Goal: Obtain resource: Download file/media

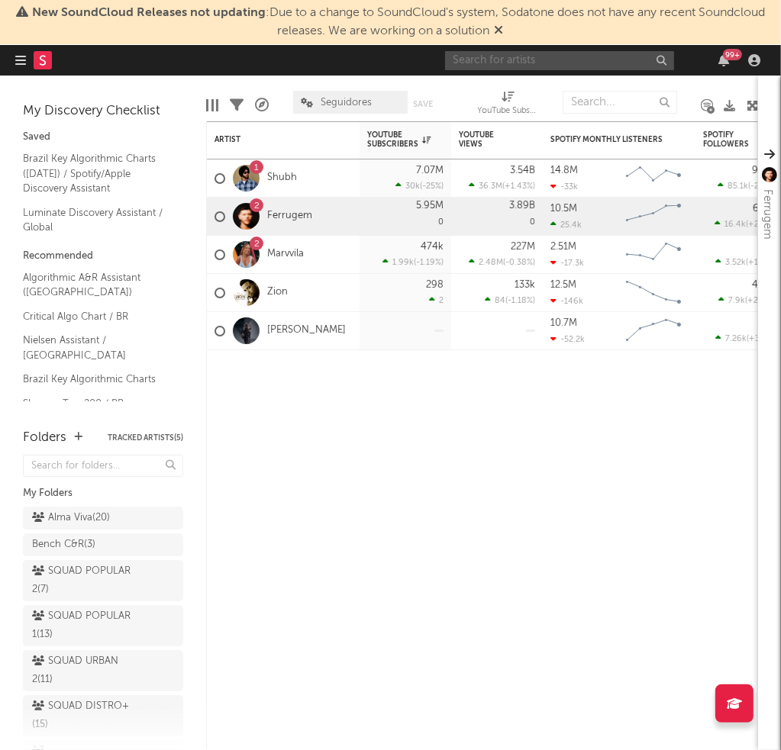
click at [533, 55] on input "text" at bounding box center [559, 60] width 229 height 19
click at [419, 469] on div "Artist Notifications YouTube Subscribers 7d Change WoW % Change YouTube Views 7…" at bounding box center [482, 435] width 552 height 629
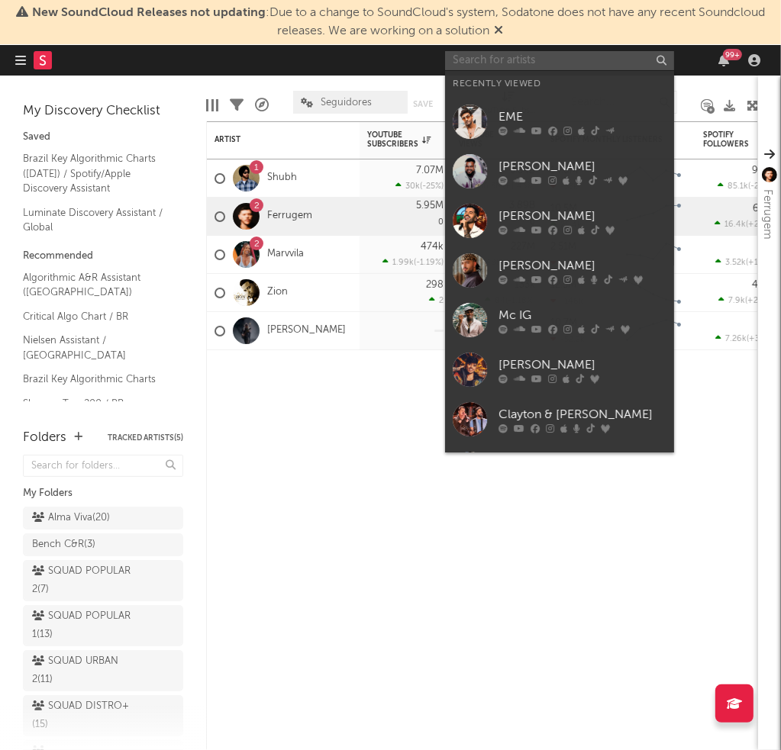
click at [587, 66] on input "text" at bounding box center [559, 60] width 229 height 19
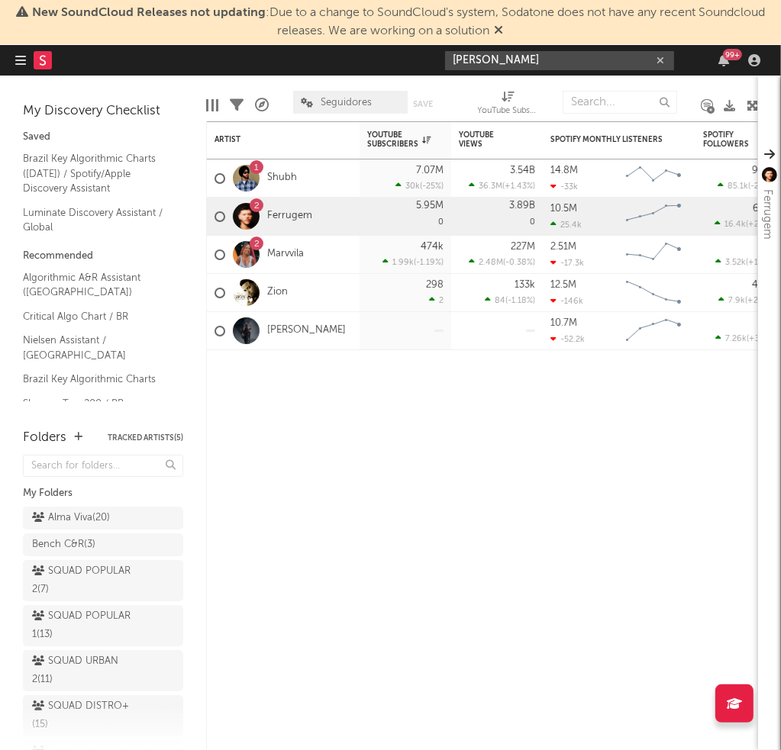
click at [538, 57] on input "[PERSON_NAME]" at bounding box center [559, 60] width 229 height 19
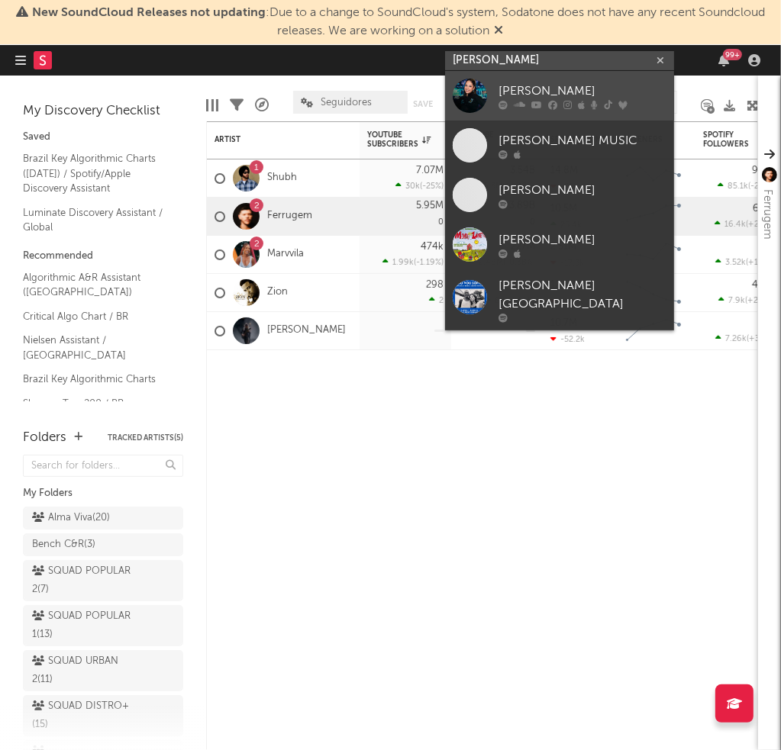
type input "[PERSON_NAME]"
click at [538, 95] on div "[PERSON_NAME]" at bounding box center [582, 91] width 168 height 18
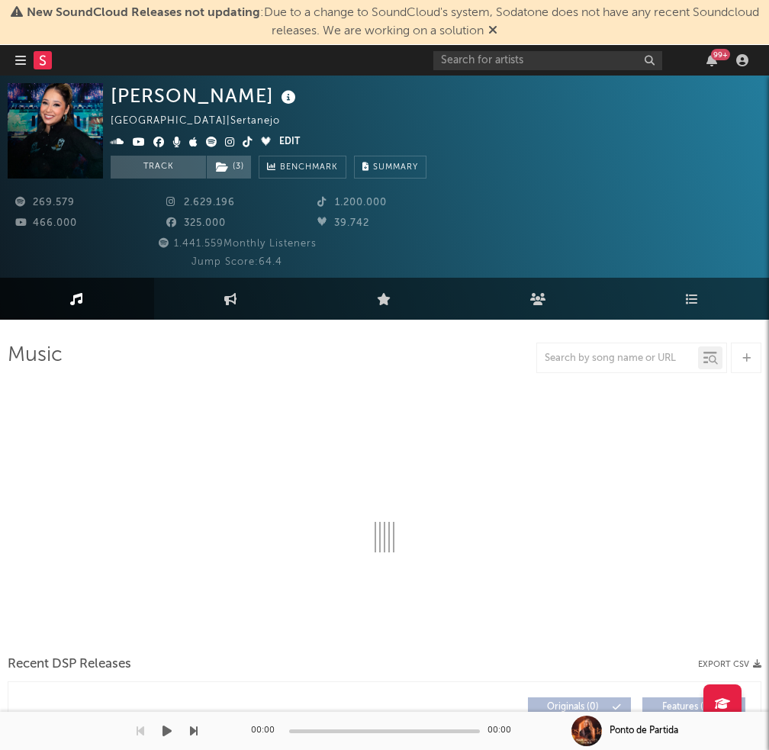
select select "6m"
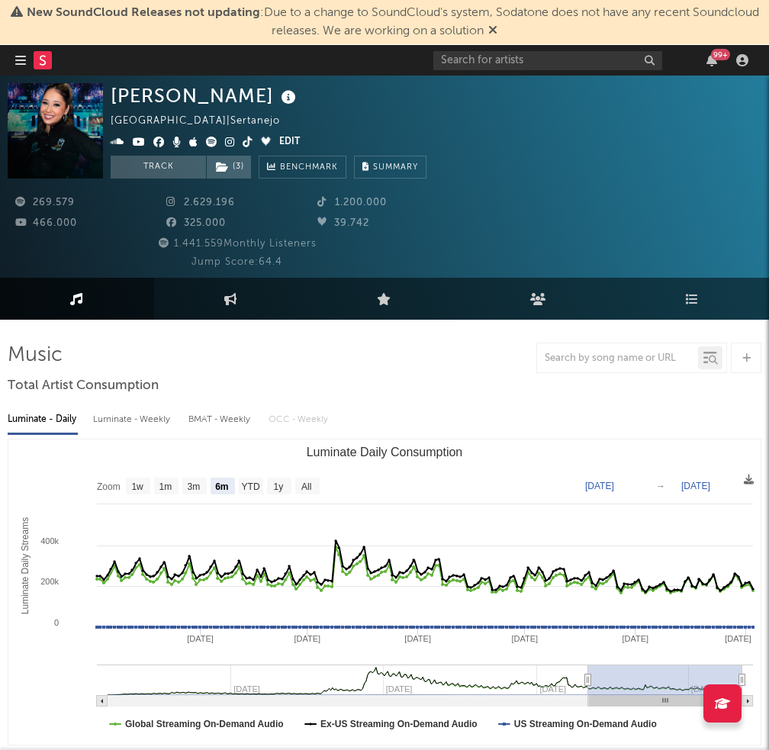
click at [135, 419] on div "Luminate - Weekly" at bounding box center [133, 420] width 80 height 26
select select "6m"
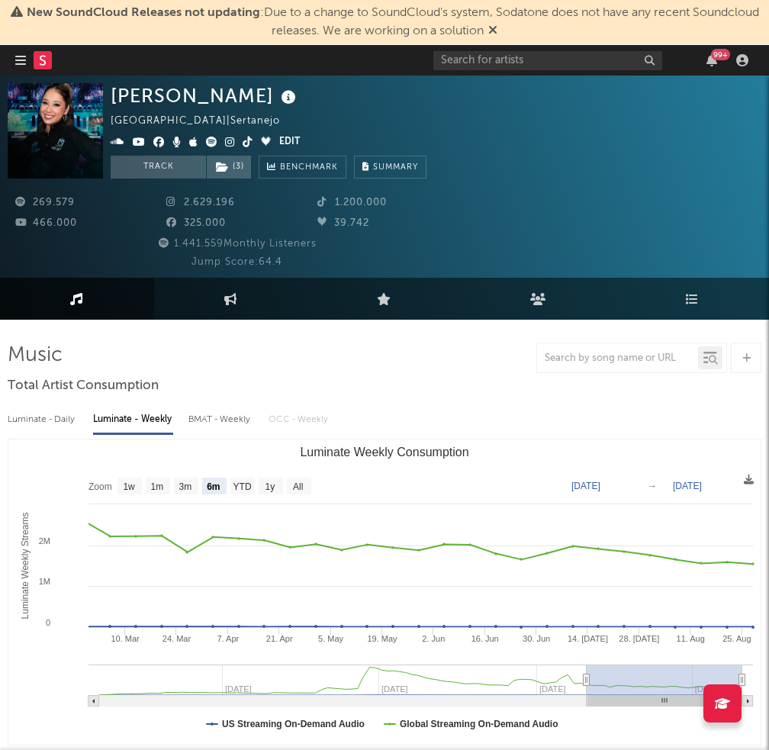
click at [29, 418] on div "Luminate - Daily" at bounding box center [43, 420] width 70 height 26
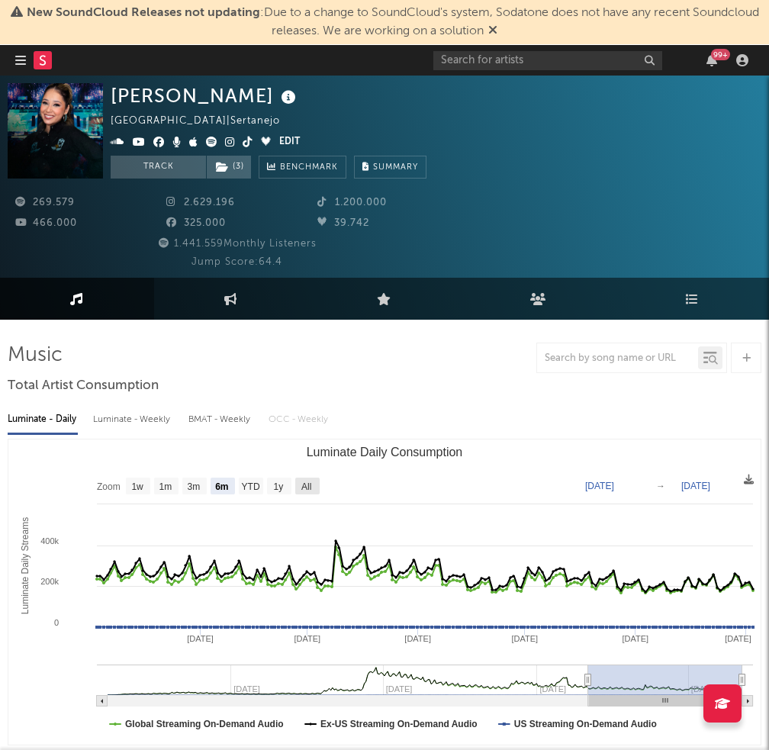
click at [302, 483] on text "All" at bounding box center [306, 487] width 10 height 11
select select "All"
type input "[DATE]"
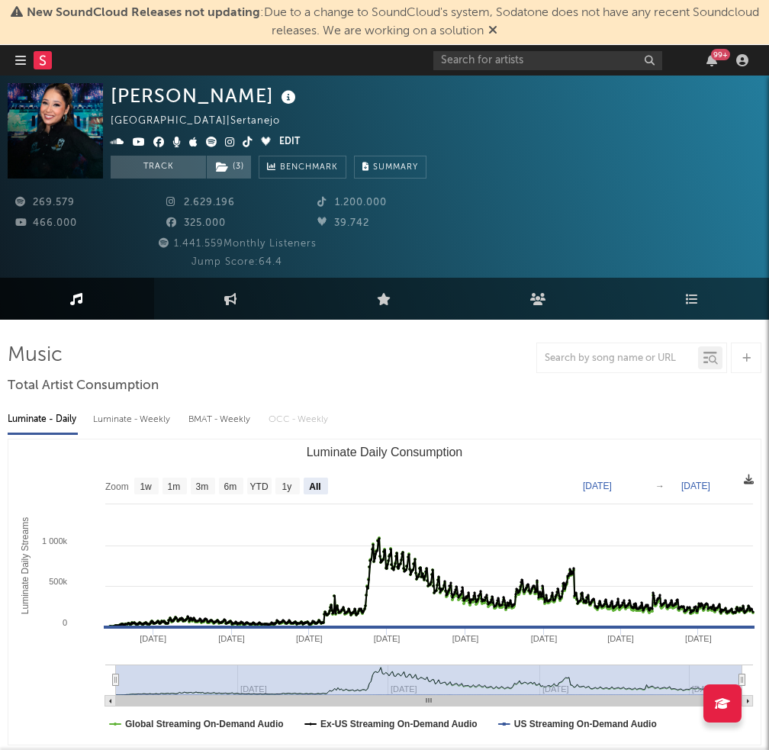
click at [747, 483] on icon at bounding box center [749, 480] width 10 height 10
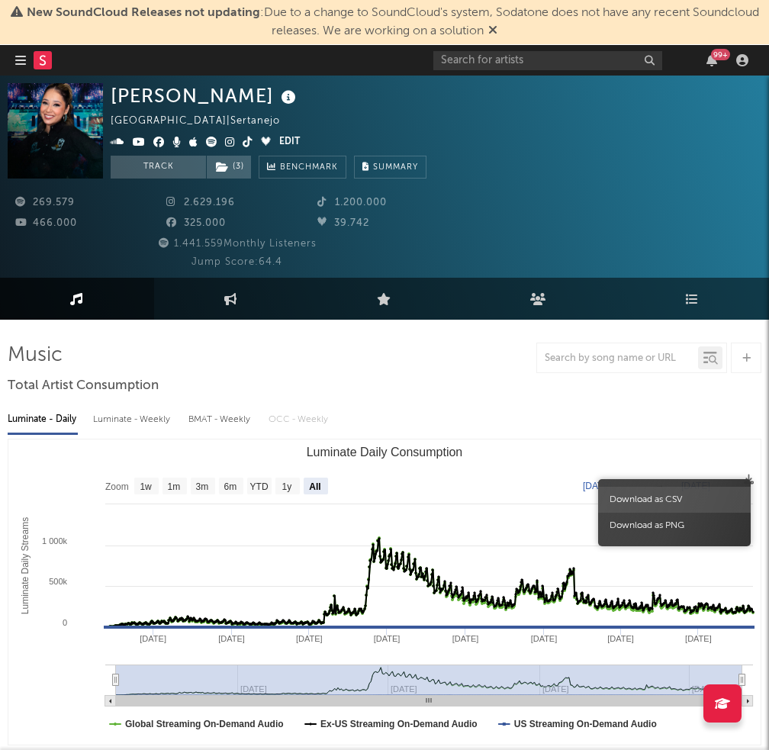
click at [702, 491] on span "Download as CSV" at bounding box center [674, 500] width 153 height 26
